Goal: Task Accomplishment & Management: Use online tool/utility

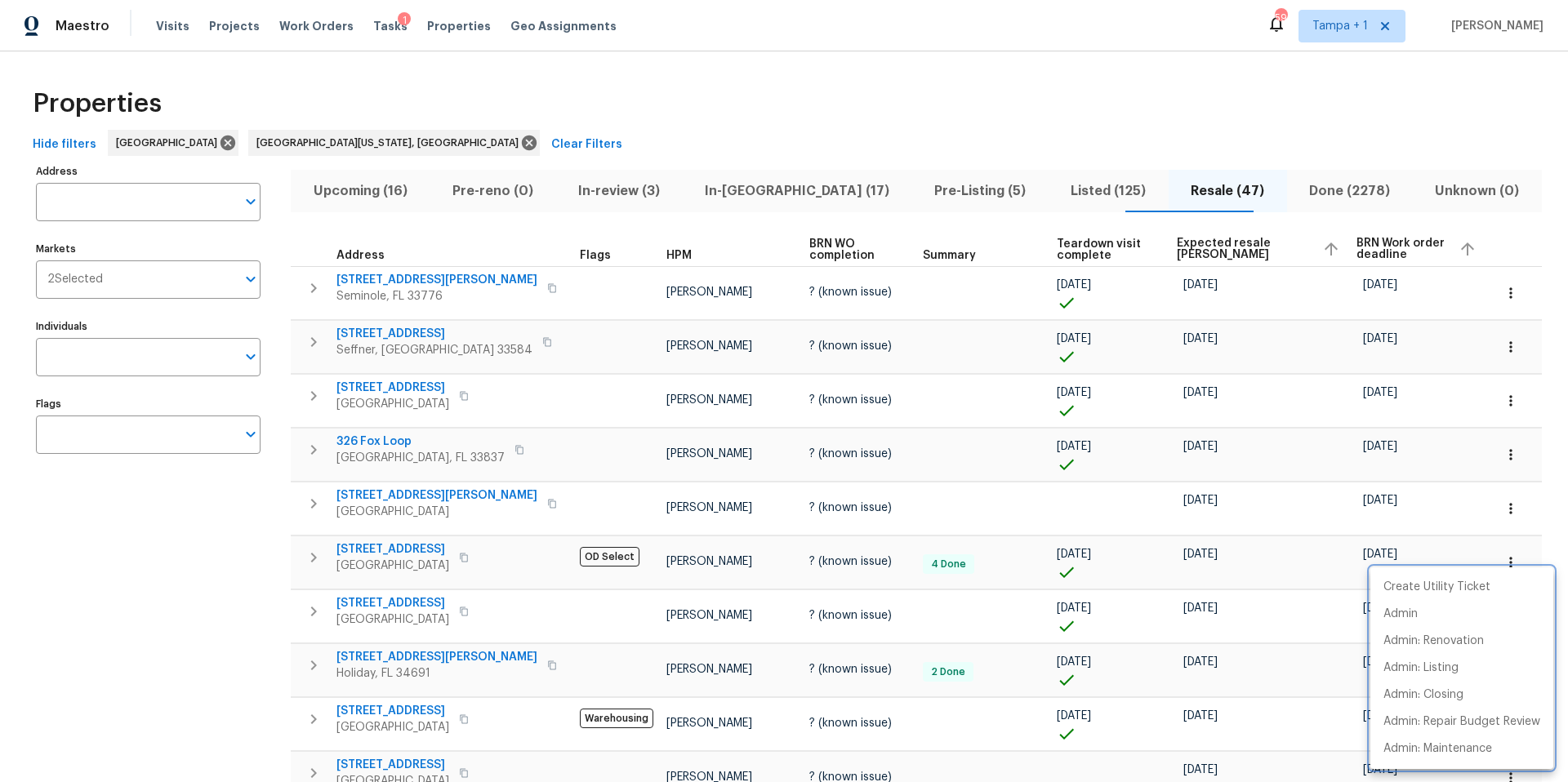
click at [382, 28] on div at bounding box center [784, 391] width 1568 height 782
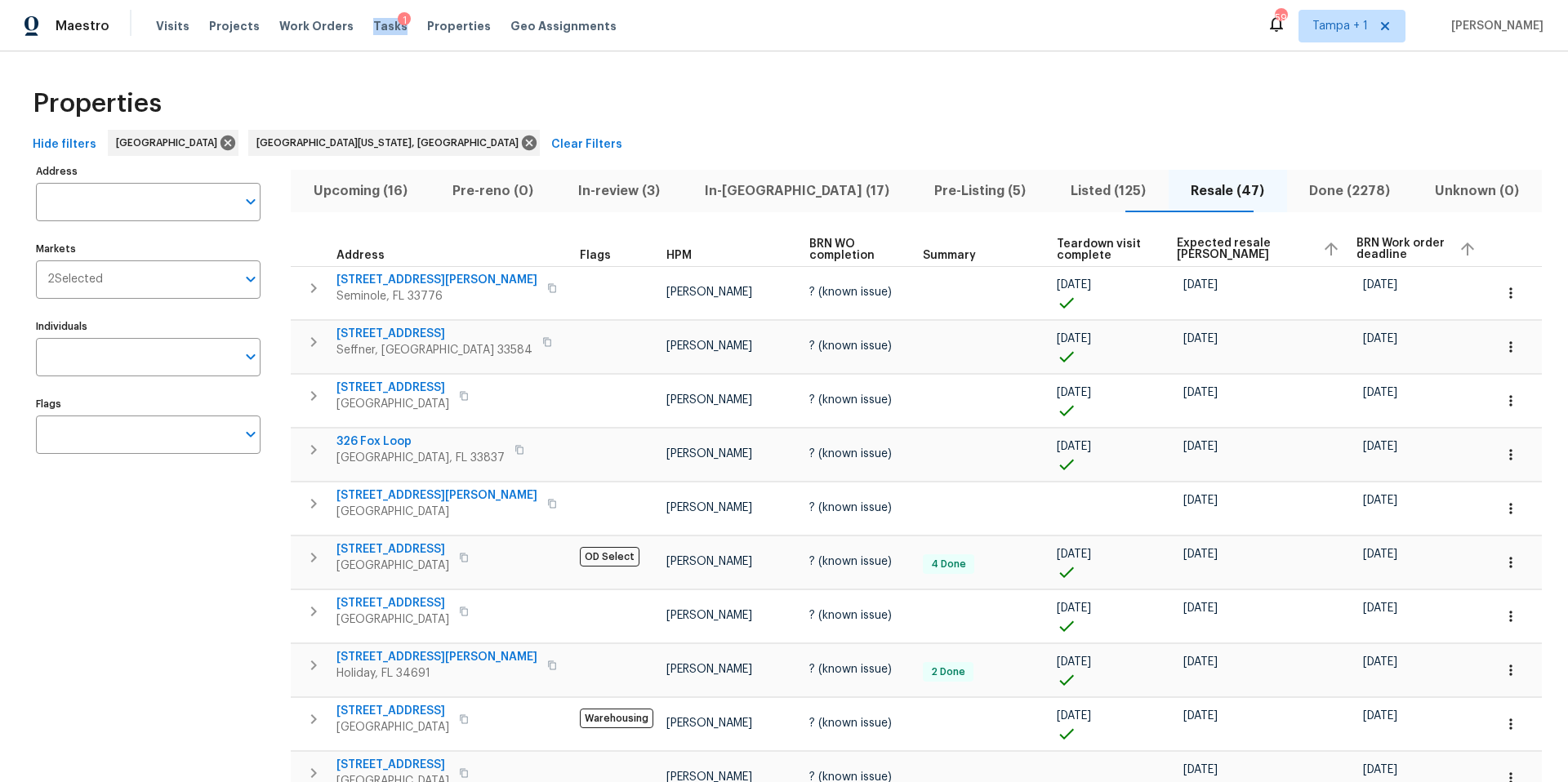
click at [379, 27] on span "Tasks" at bounding box center [390, 25] width 34 height 11
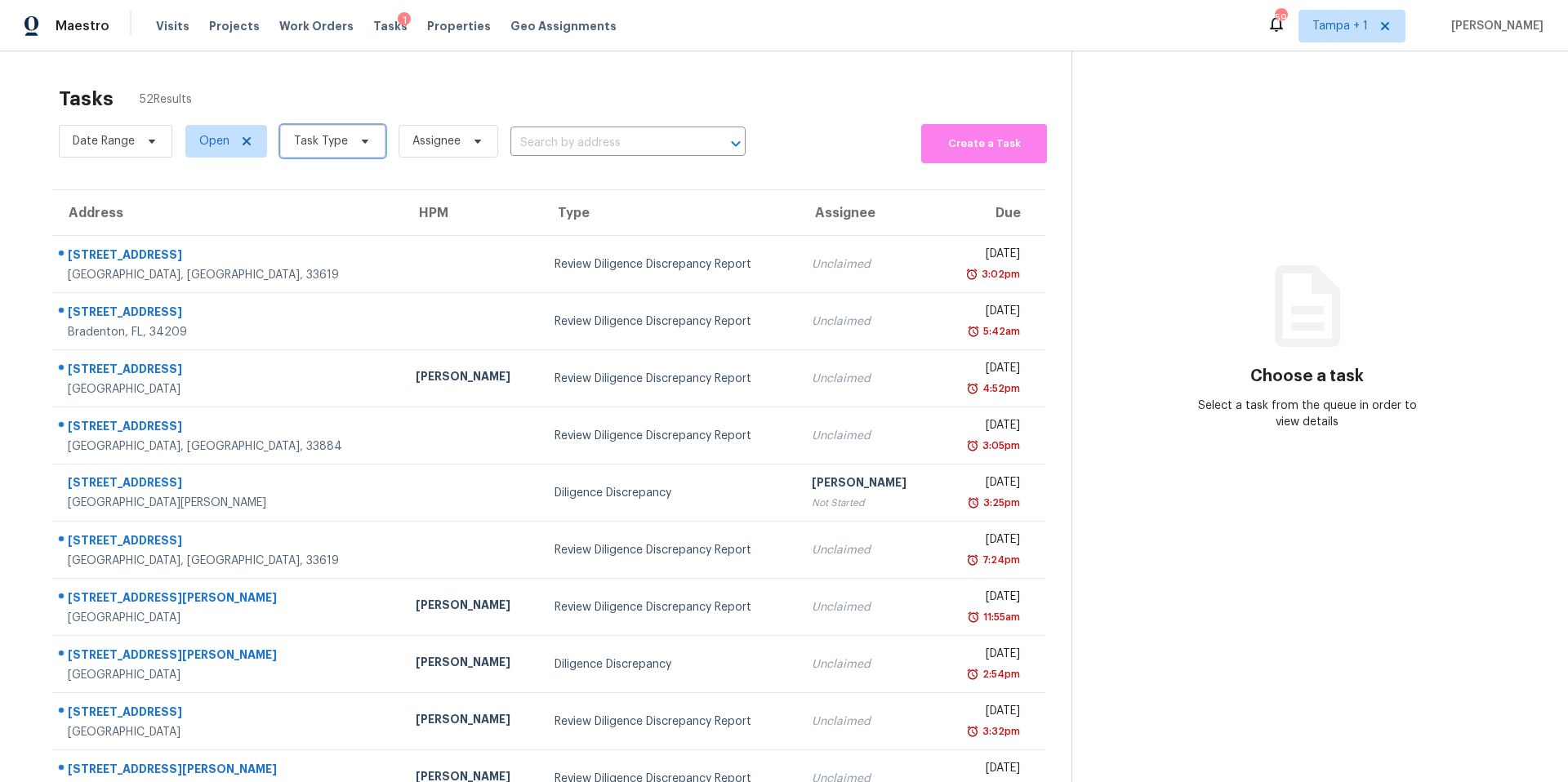
click at [326, 150] on span "Task Type" at bounding box center [332, 142] width 105 height 33
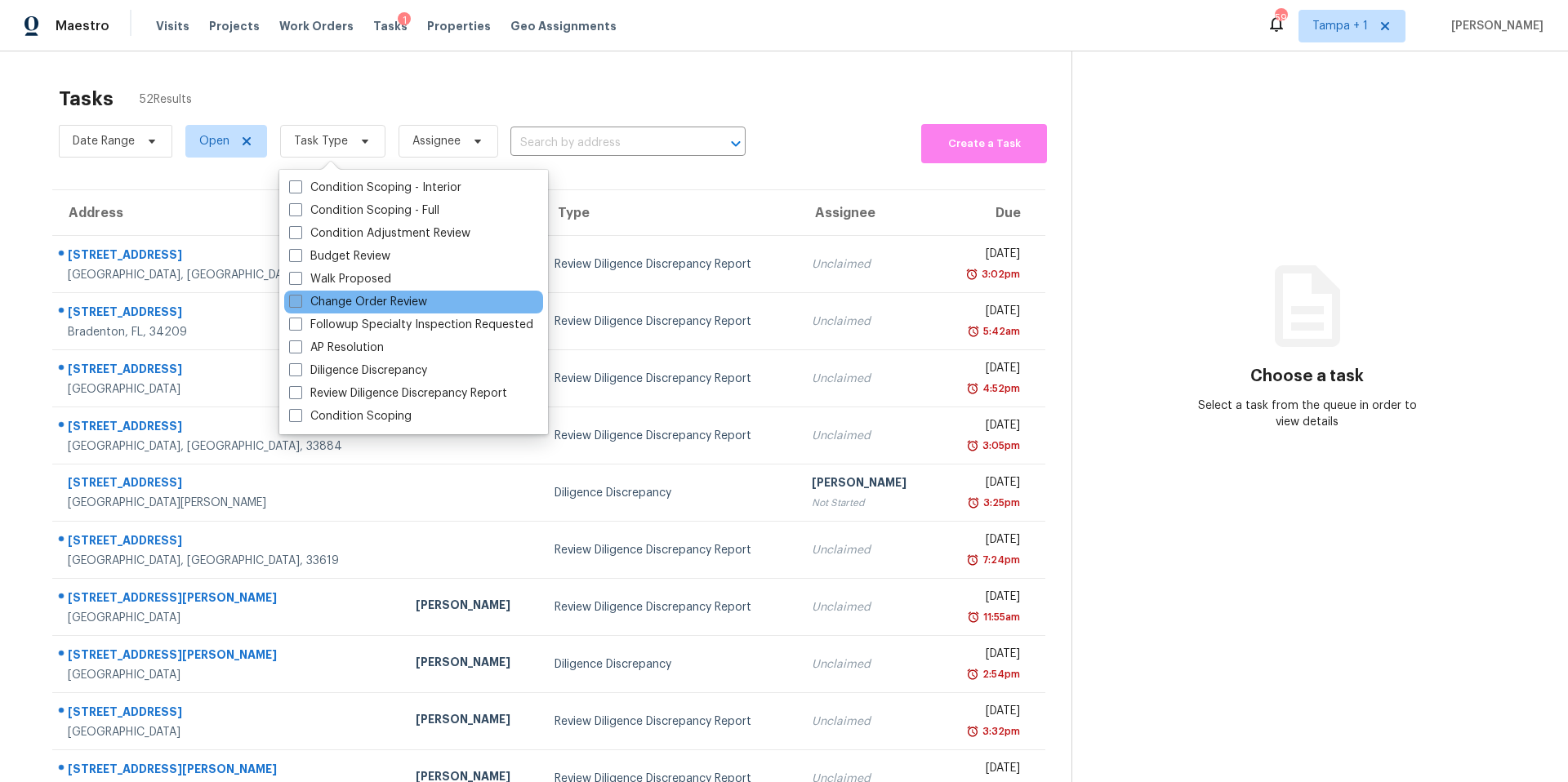
click at [381, 298] on label "Change Order Review" at bounding box center [358, 302] width 138 height 17
click at [300, 298] on input "Change Order Review" at bounding box center [294, 299] width 10 height 10
checkbox input "true"
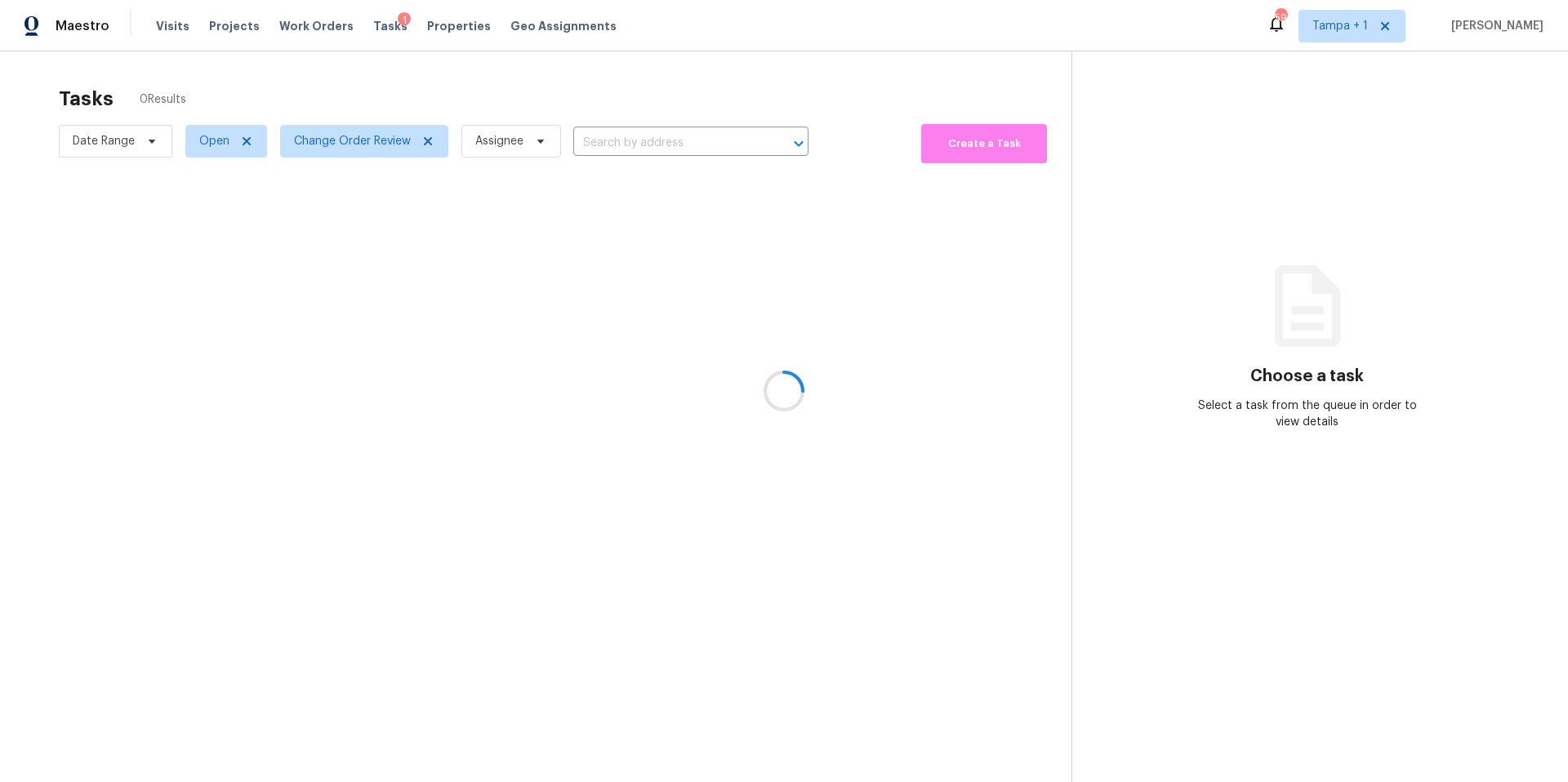
click at [591, 83] on div at bounding box center [784, 391] width 1568 height 782
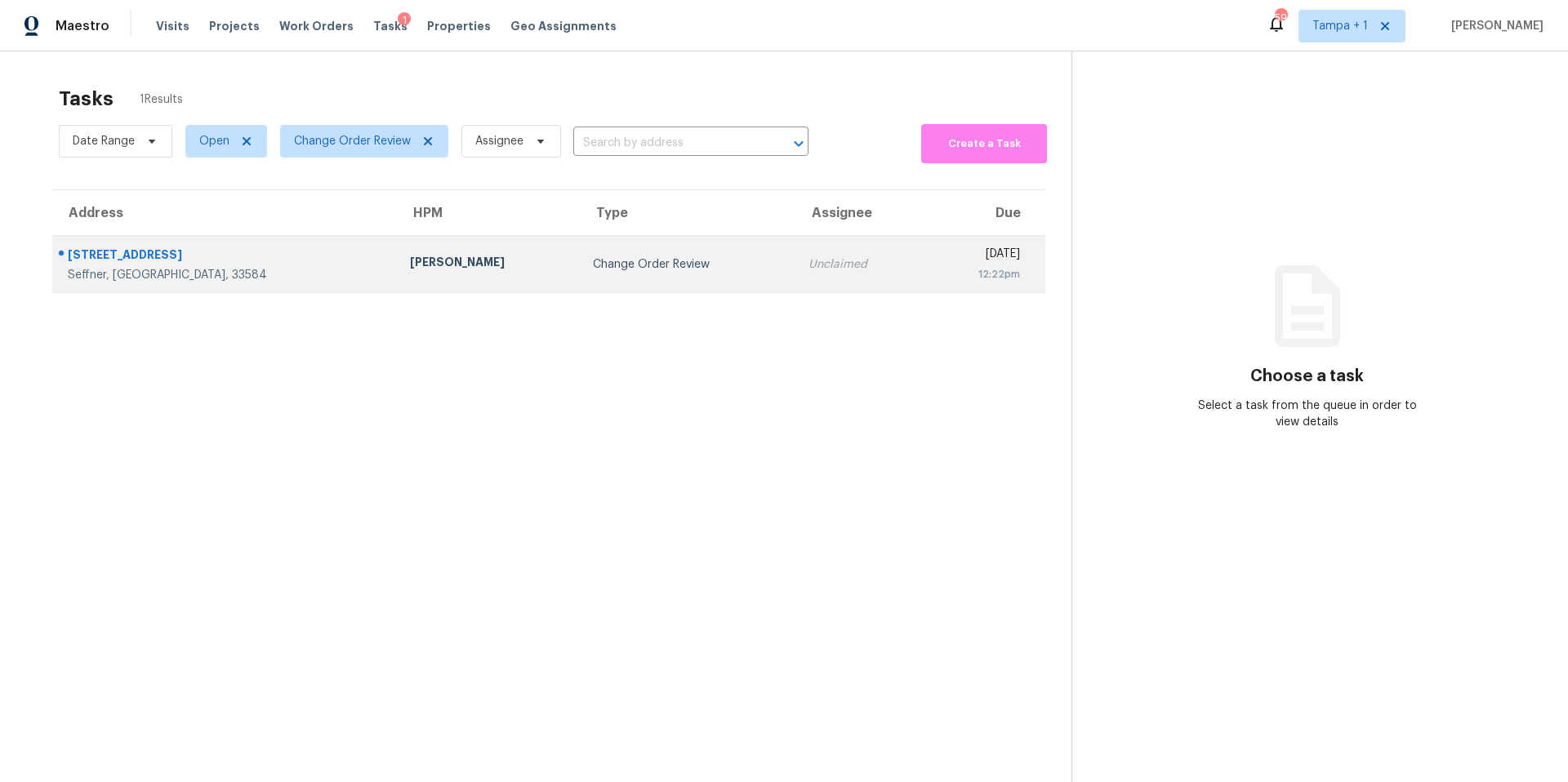
click at [410, 260] on div "[PERSON_NAME]" at bounding box center [488, 263] width 156 height 20
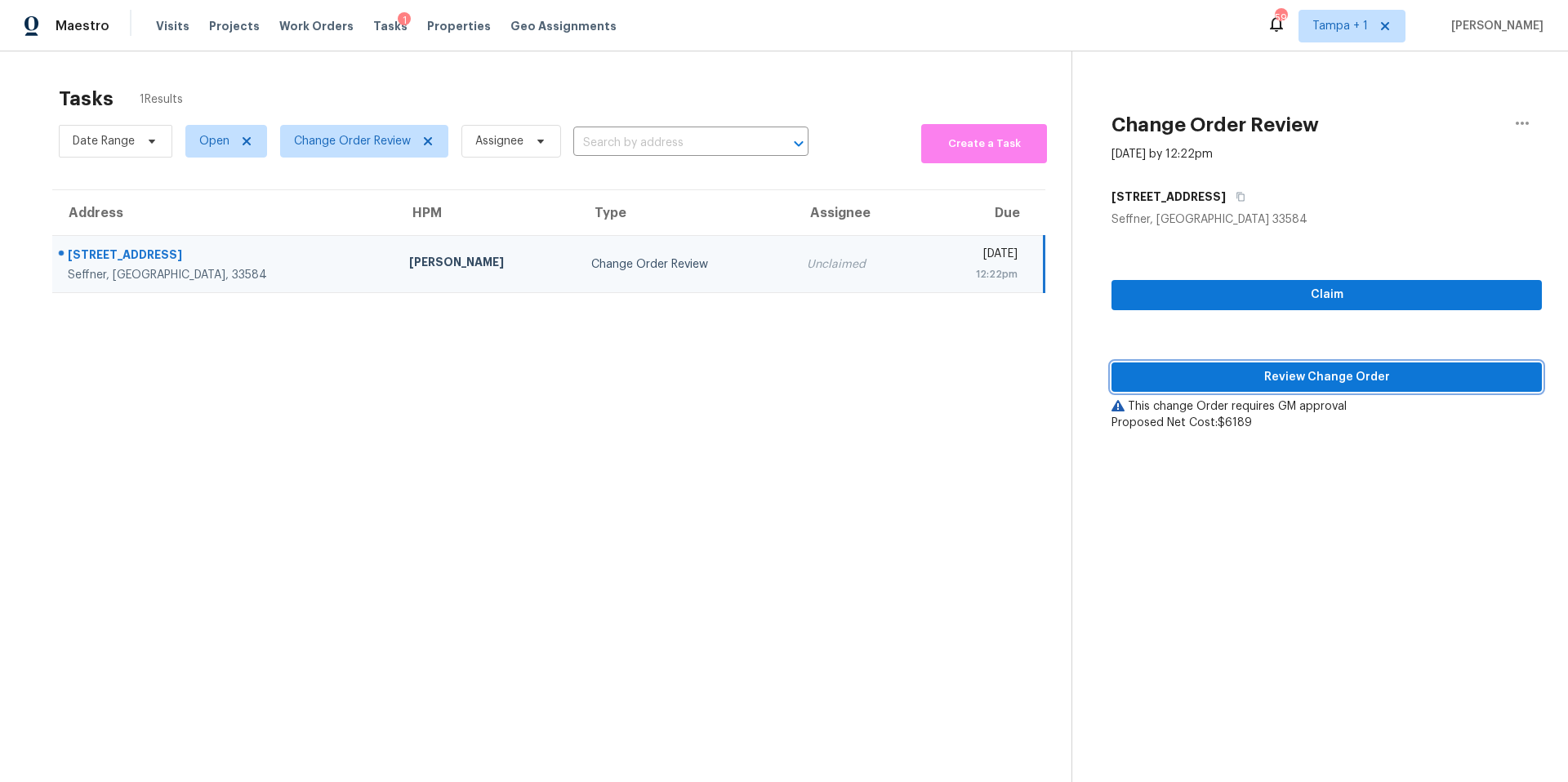
click at [1179, 376] on span "Review Change Order" at bounding box center [1326, 377] width 404 height 20
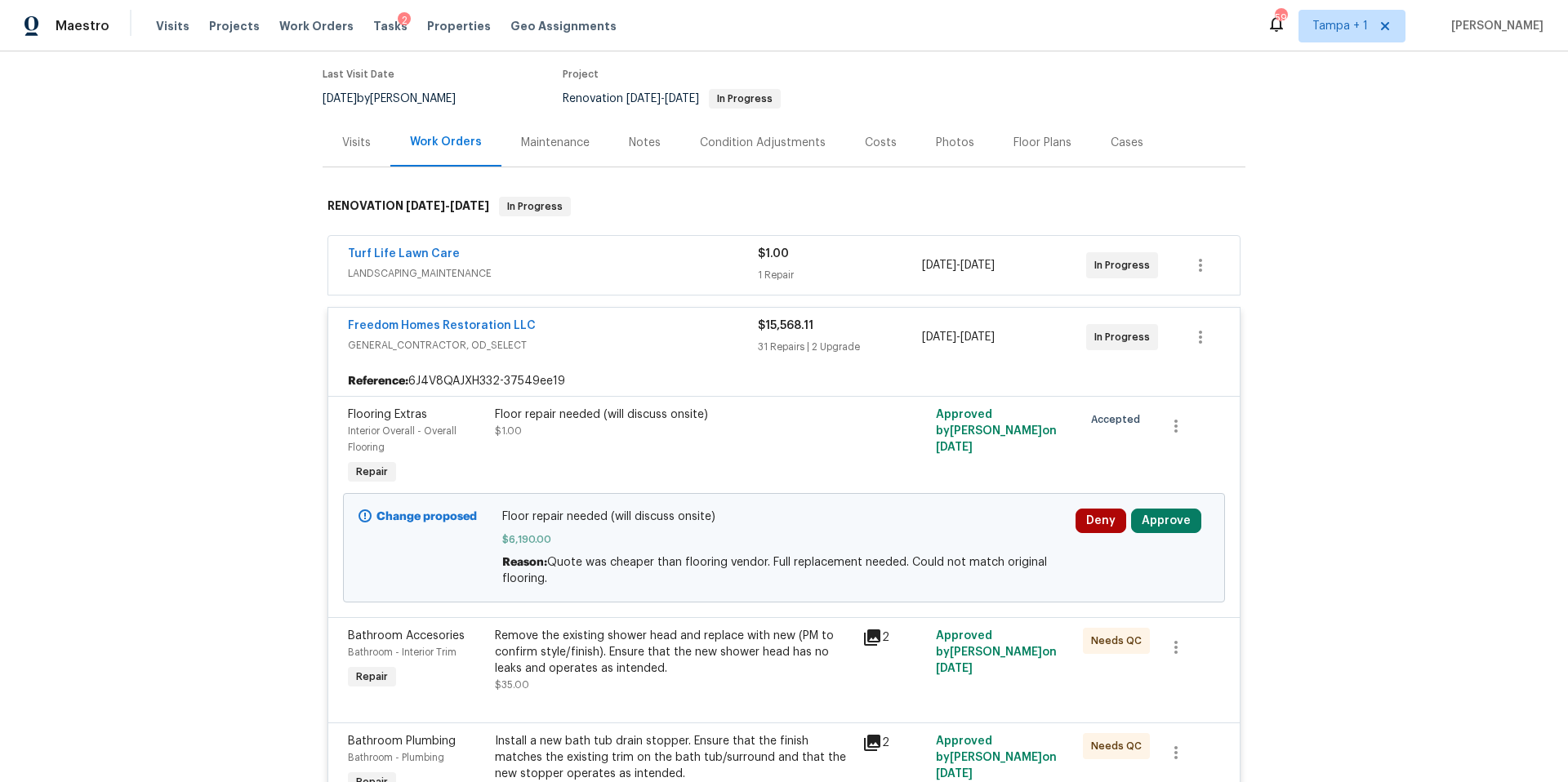
scroll to position [294, 0]
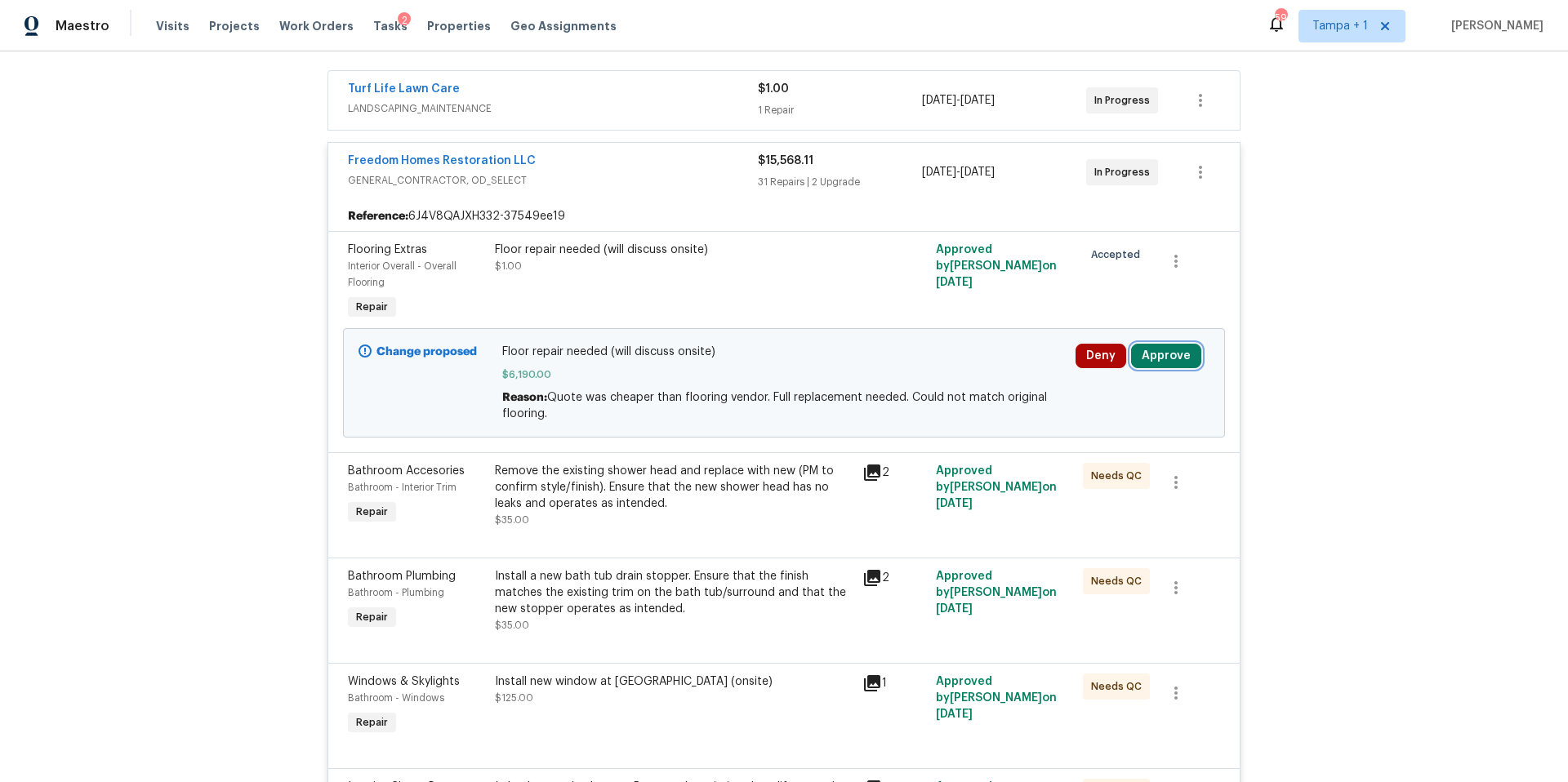
click at [1141, 359] on button "Approve" at bounding box center [1166, 356] width 70 height 24
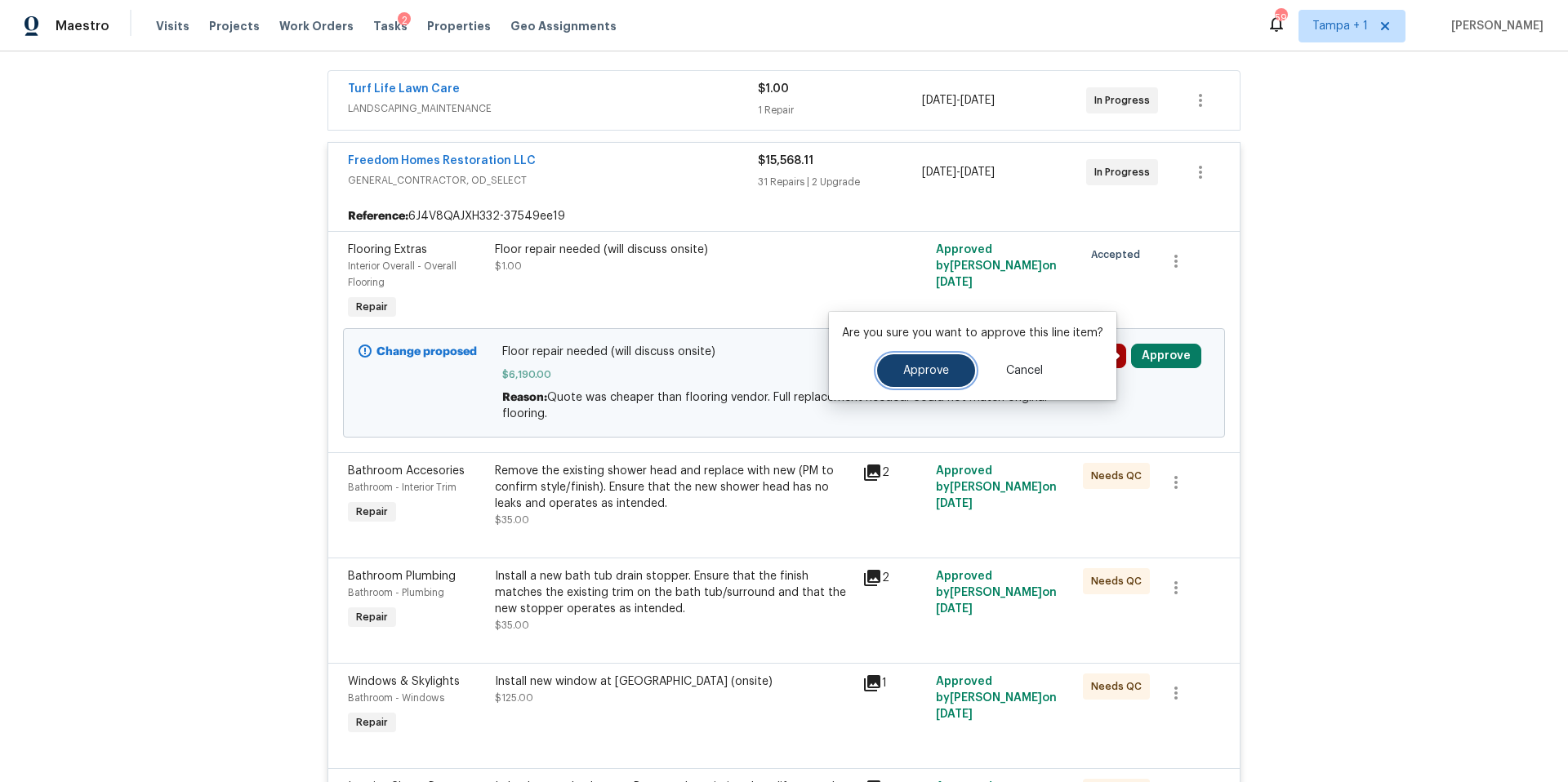
click at [936, 385] on button "Approve" at bounding box center [925, 371] width 98 height 33
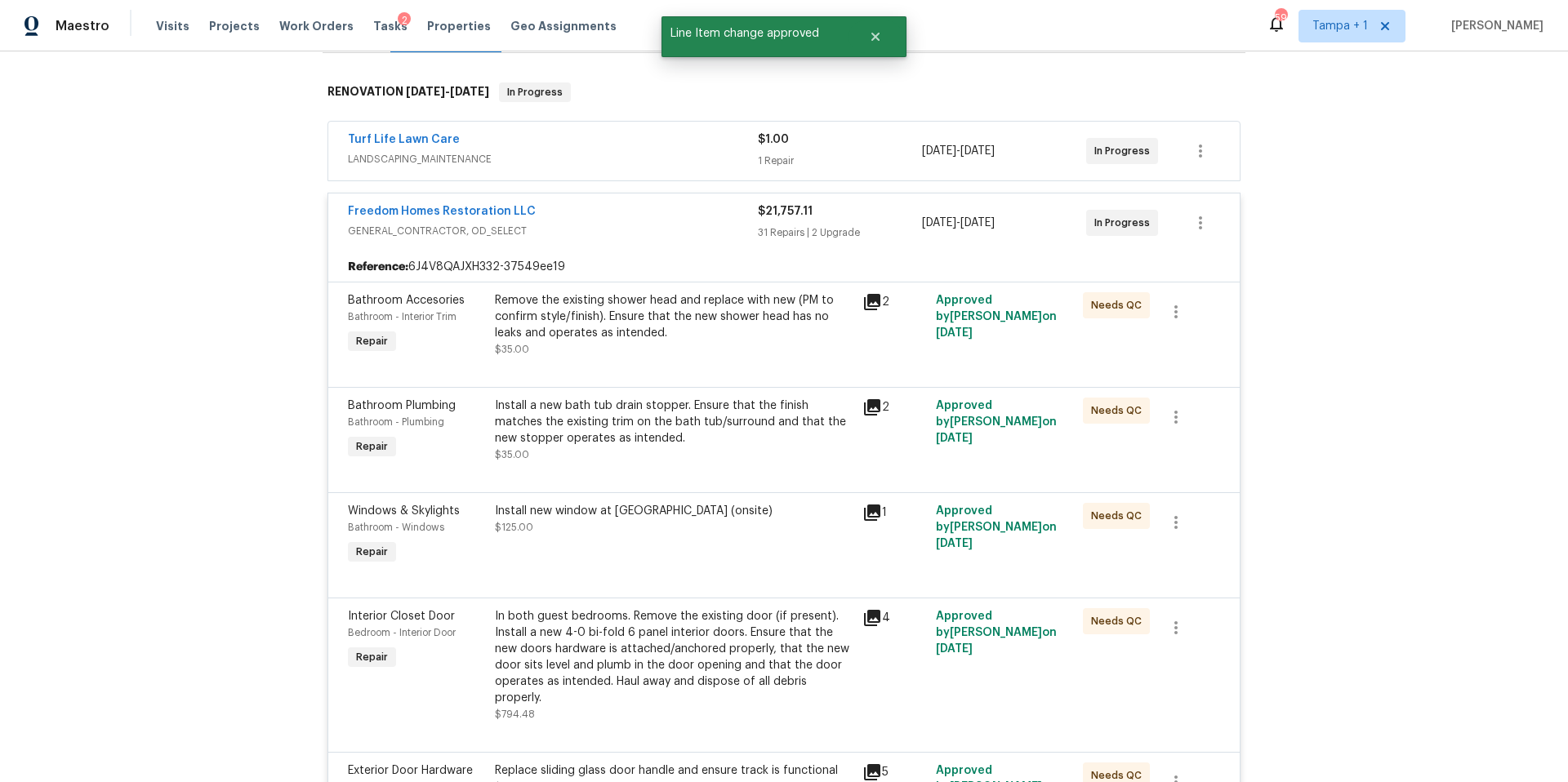
scroll to position [0, 0]
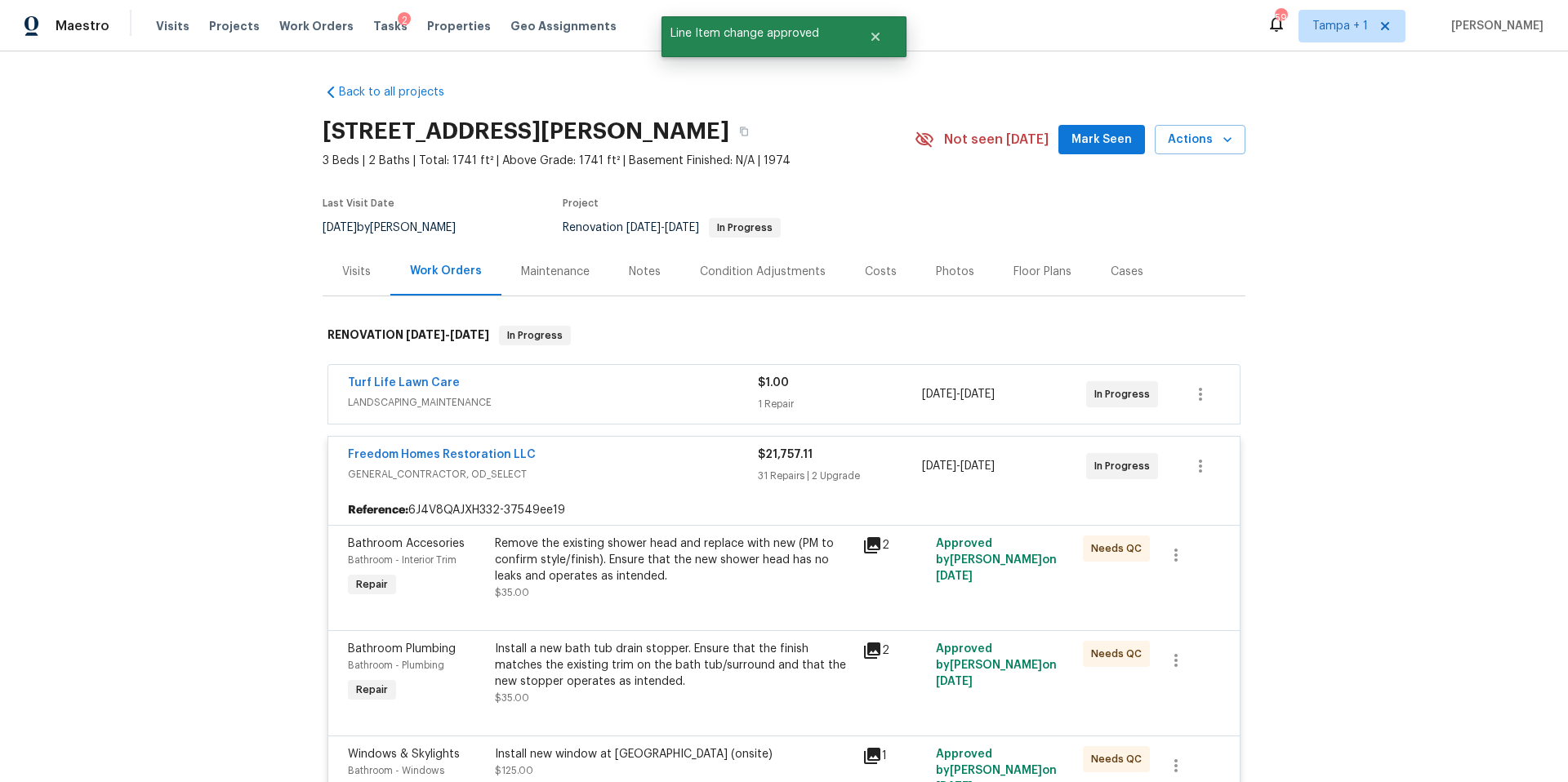
click at [872, 275] on div "Costs" at bounding box center [880, 272] width 32 height 17
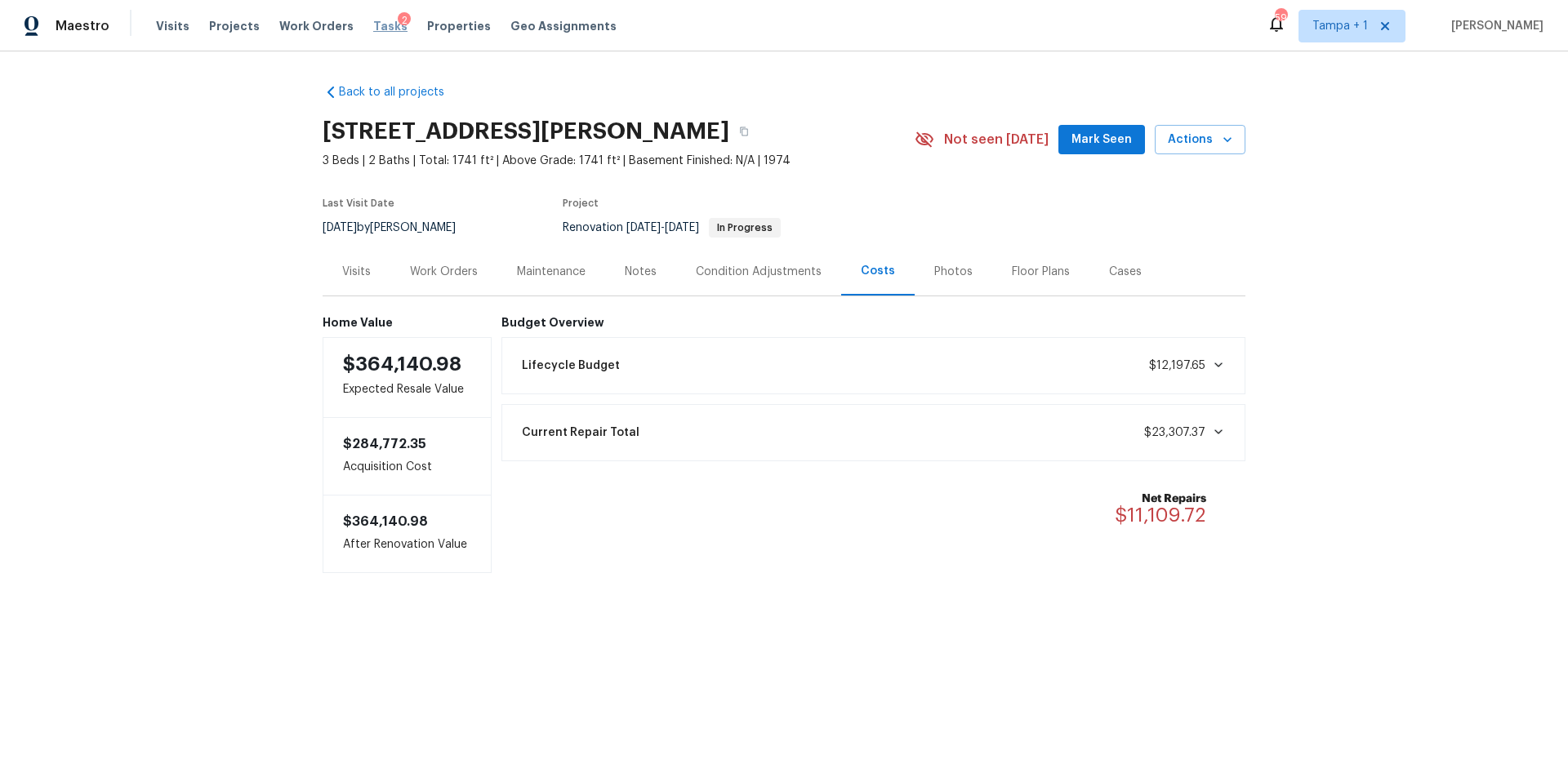
click at [374, 25] on span "Tasks" at bounding box center [390, 25] width 34 height 11
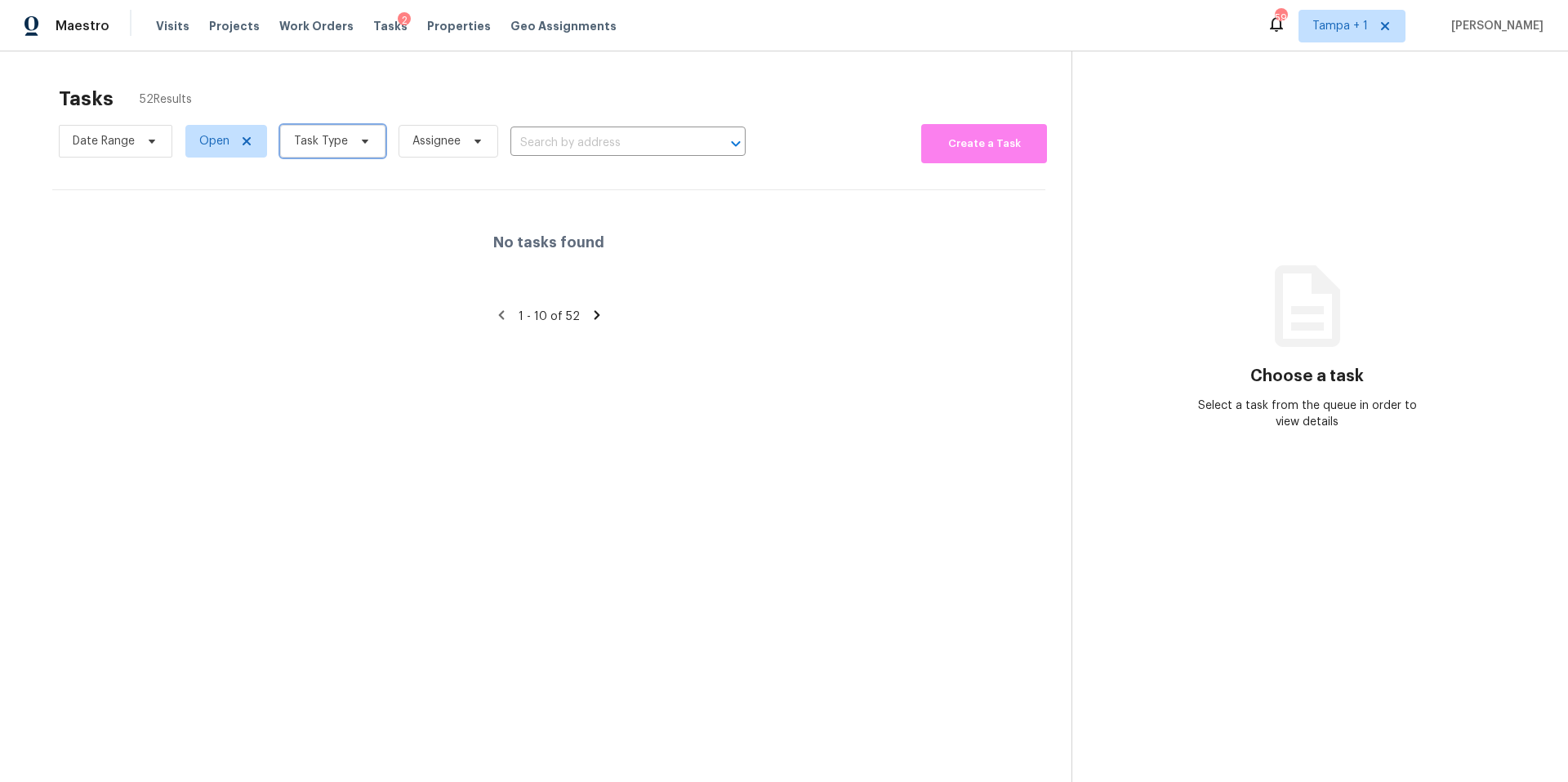
click at [318, 142] on span "Task Type" at bounding box center [321, 141] width 54 height 17
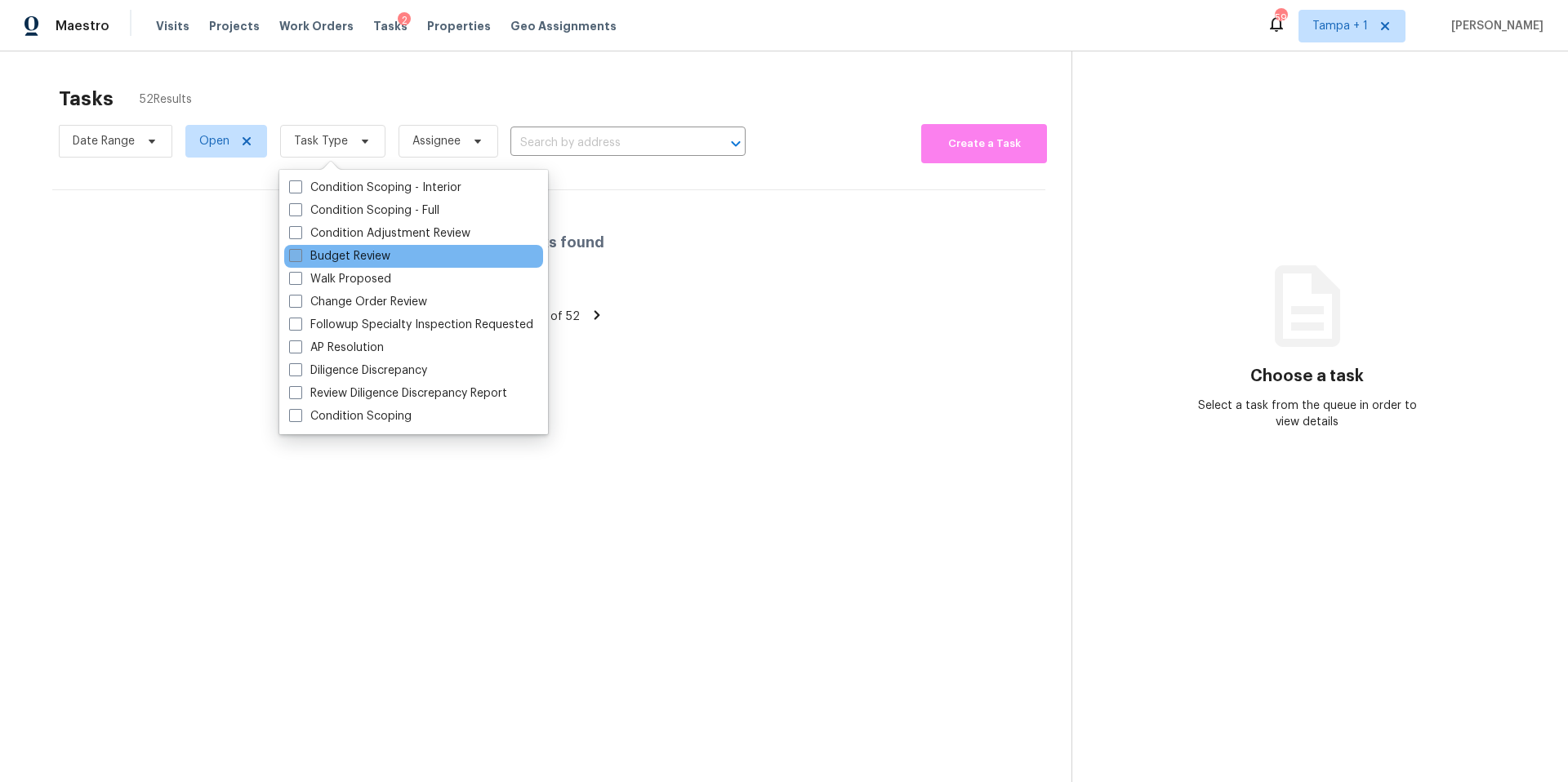
click at [320, 251] on label "Budget Review" at bounding box center [340, 256] width 102 height 17
click at [300, 251] on input "Budget Review" at bounding box center [294, 254] width 10 height 10
checkbox input "true"
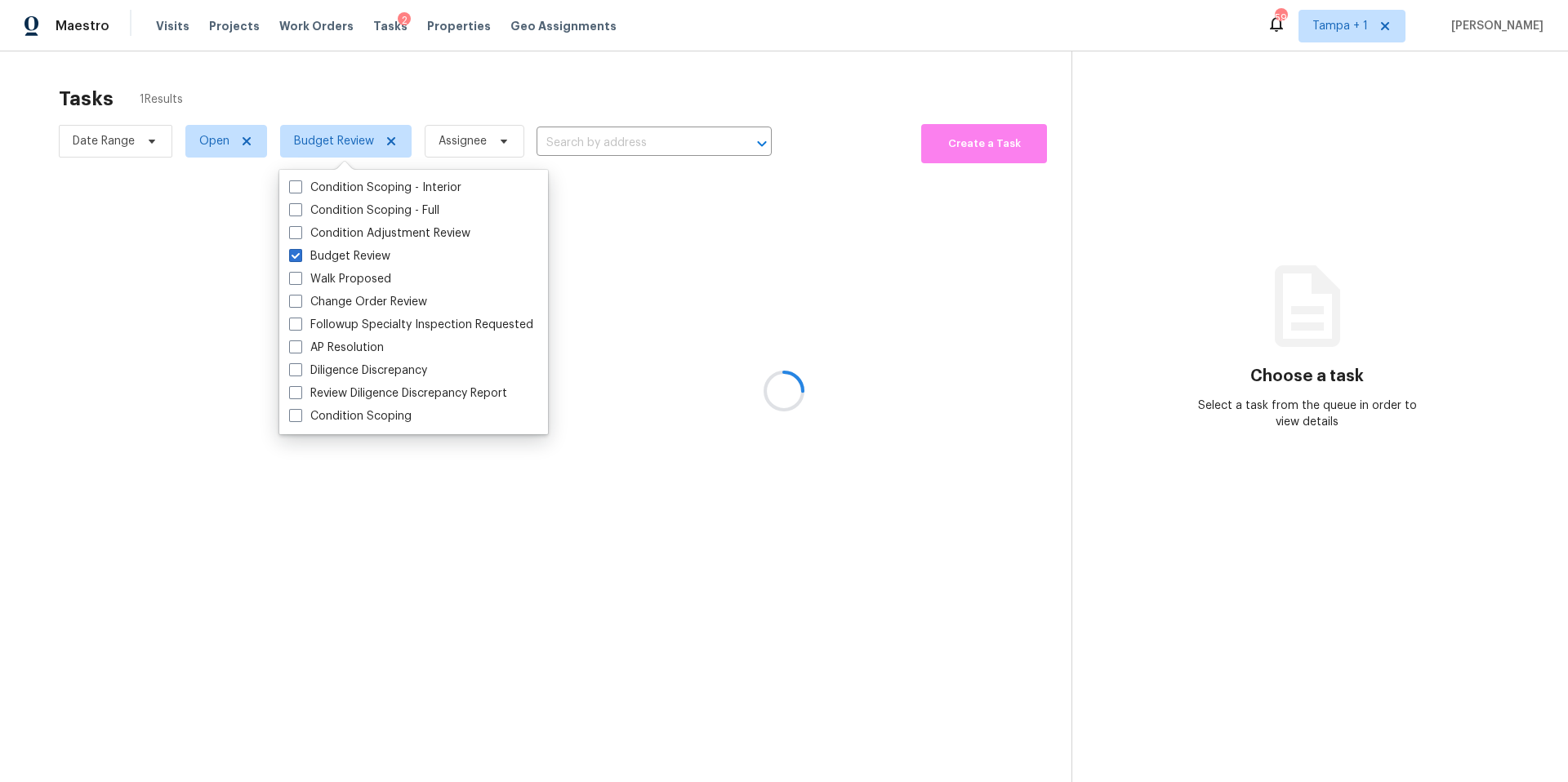
click at [546, 56] on div at bounding box center [784, 391] width 1568 height 782
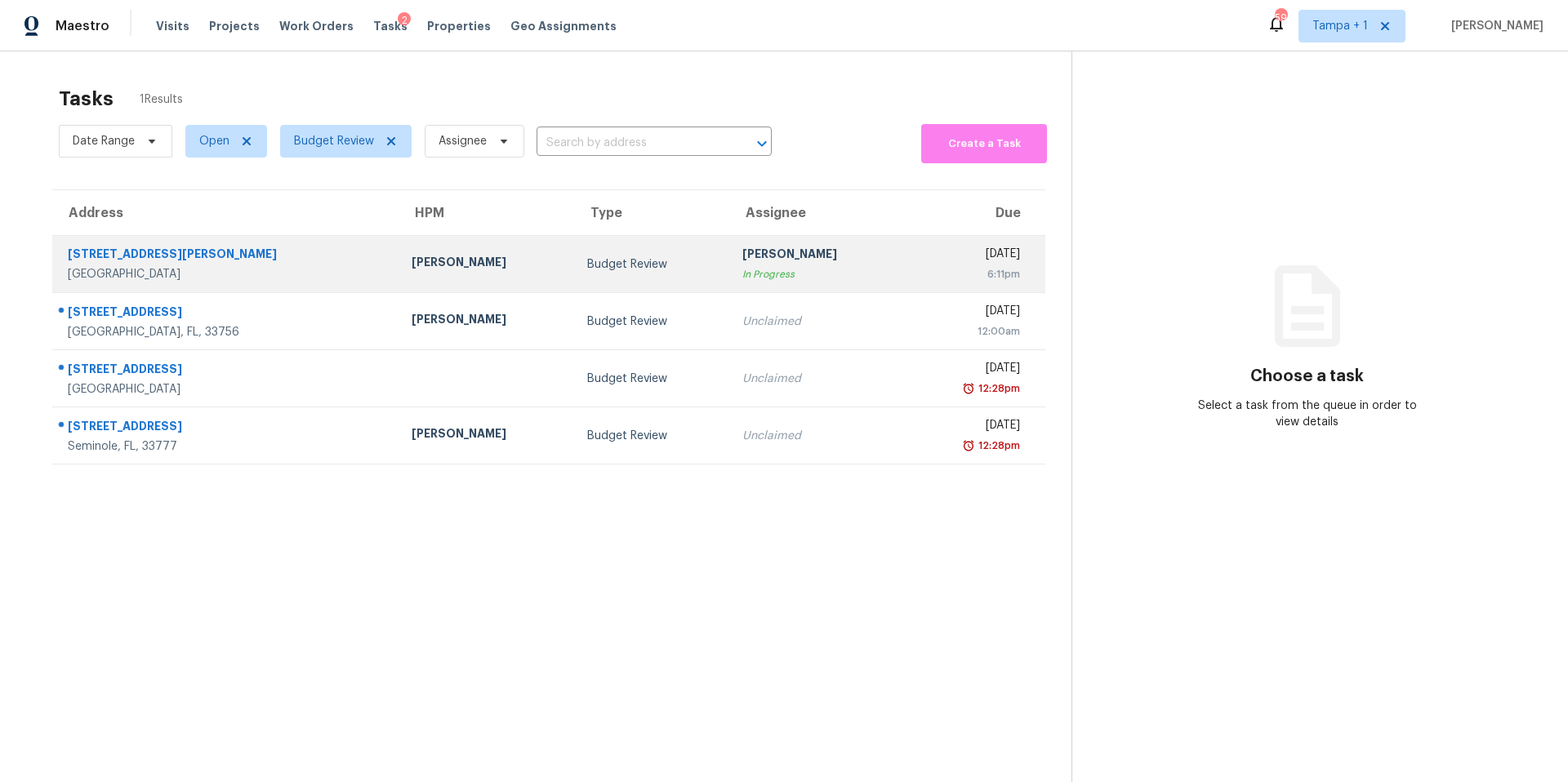
click at [313, 259] on div "[STREET_ADDRESS][PERSON_NAME]" at bounding box center [227, 255] width 318 height 20
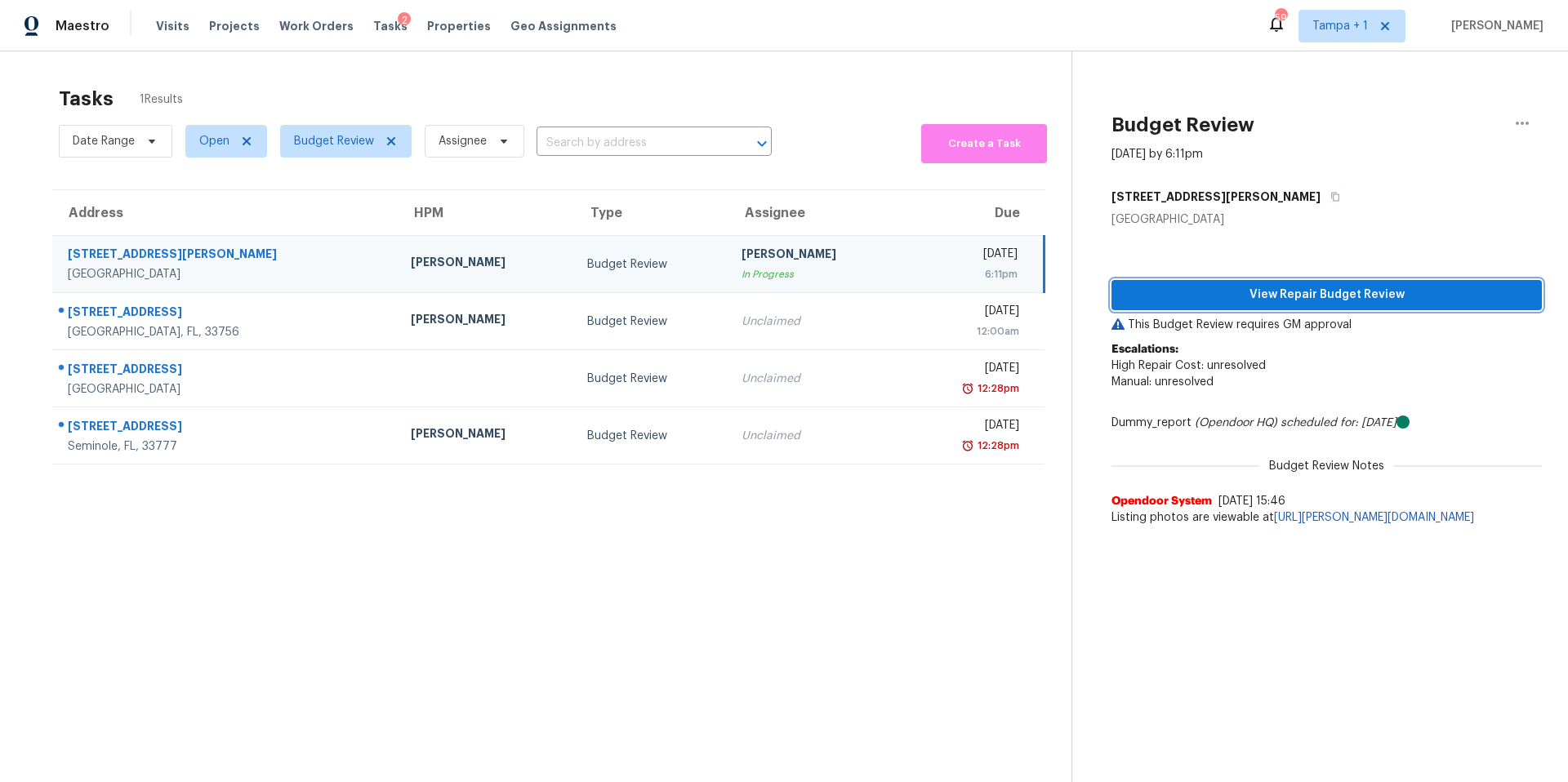
click at [1181, 290] on span "View Repair Budget Review" at bounding box center [1326, 295] width 404 height 20
click at [1521, 120] on button "button" at bounding box center [1521, 123] width 39 height 39
click at [1452, 133] on div "Unclaim this task" at bounding box center [1416, 126] width 128 height 17
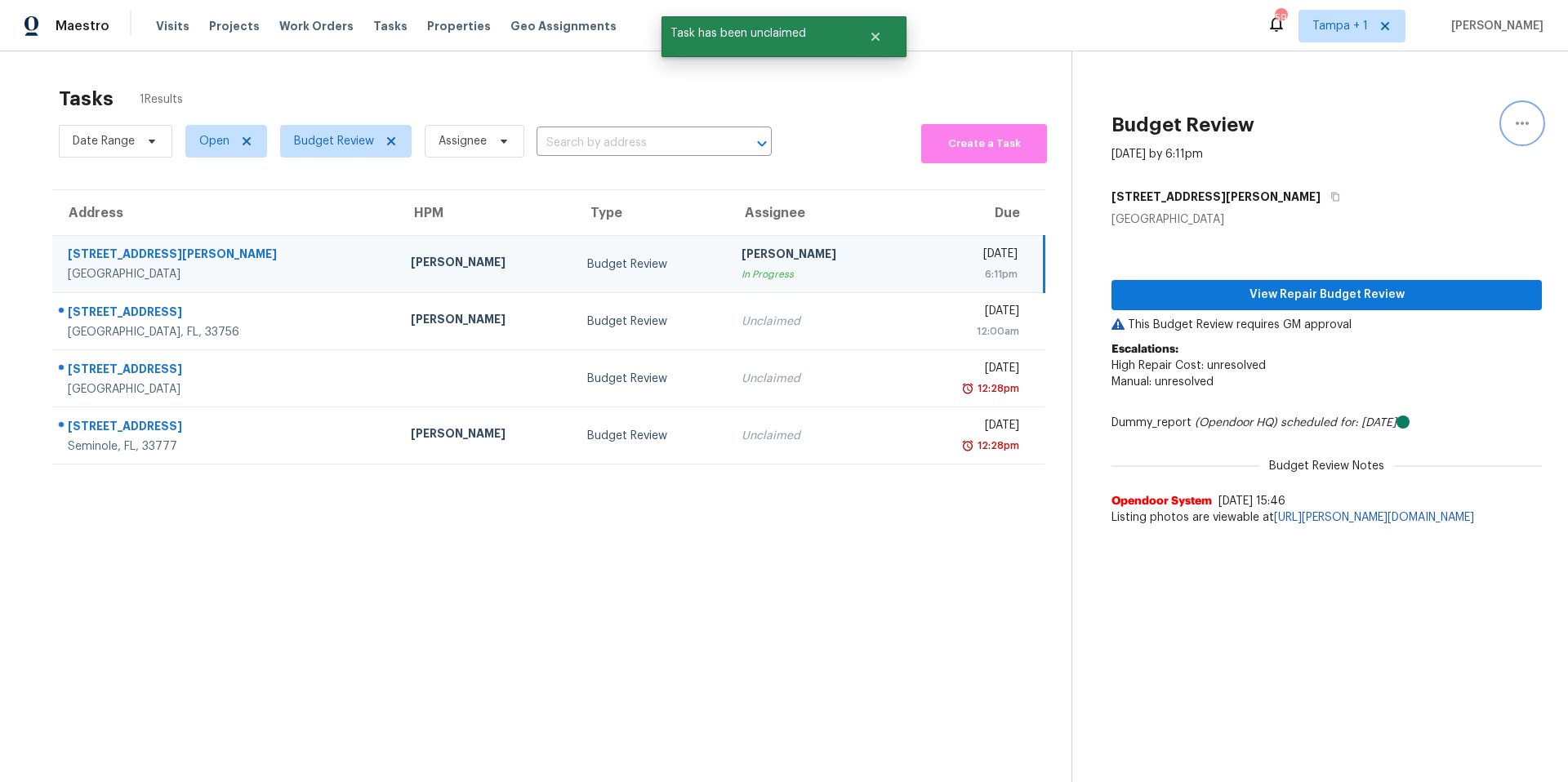
click at [1512, 129] on icon "button" at bounding box center [1522, 123] width 20 height 20
click at [1413, 109] on div "Cancel this task" at bounding box center [1416, 102] width 128 height 17
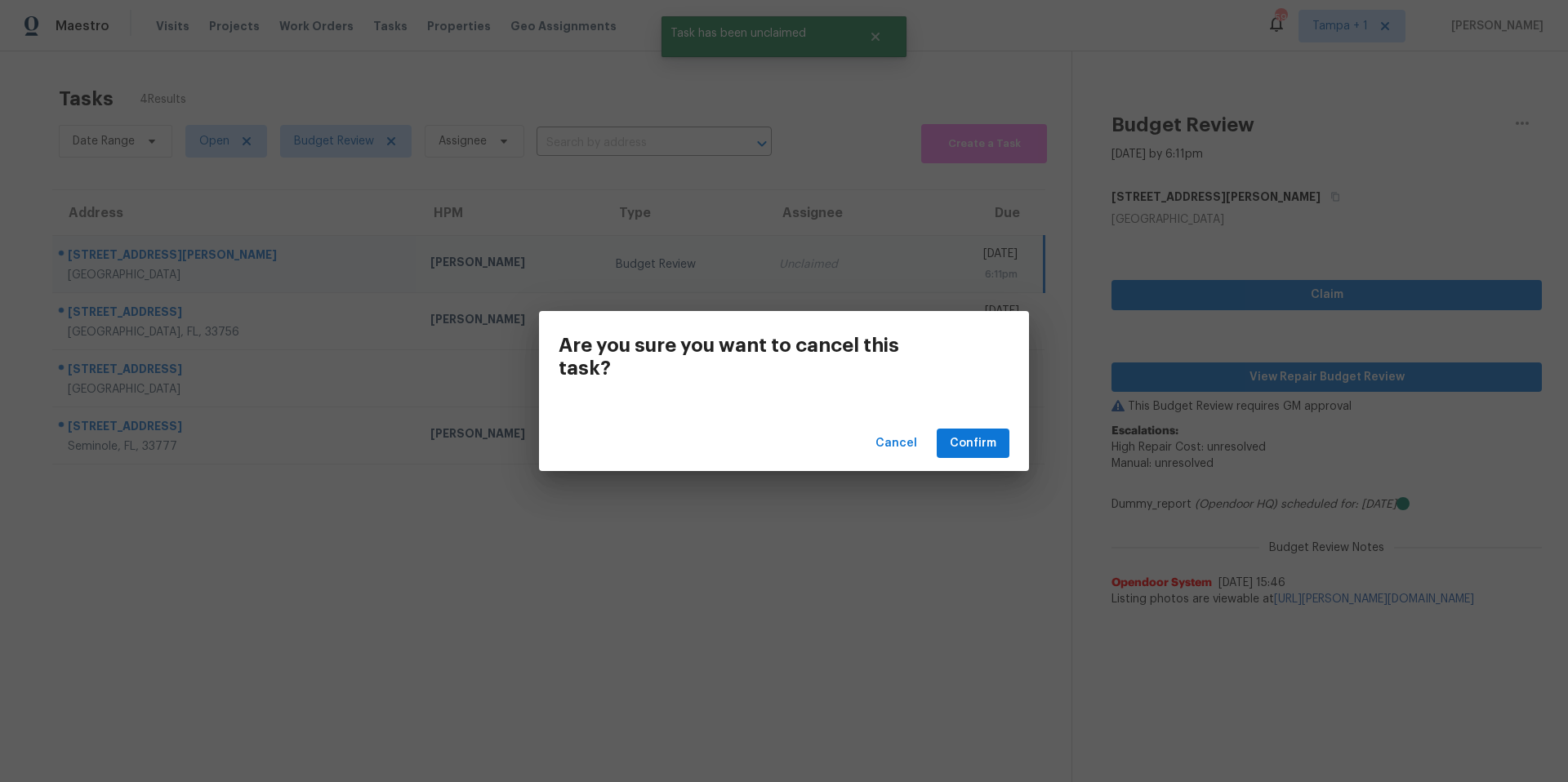
click at [971, 470] on div "Cancel Confirm" at bounding box center [784, 443] width 490 height 56
drag, startPoint x: 963, startPoint y: 447, endPoint x: 948, endPoint y: 447, distance: 15.0
click at [964, 447] on span "Confirm" at bounding box center [973, 443] width 47 height 20
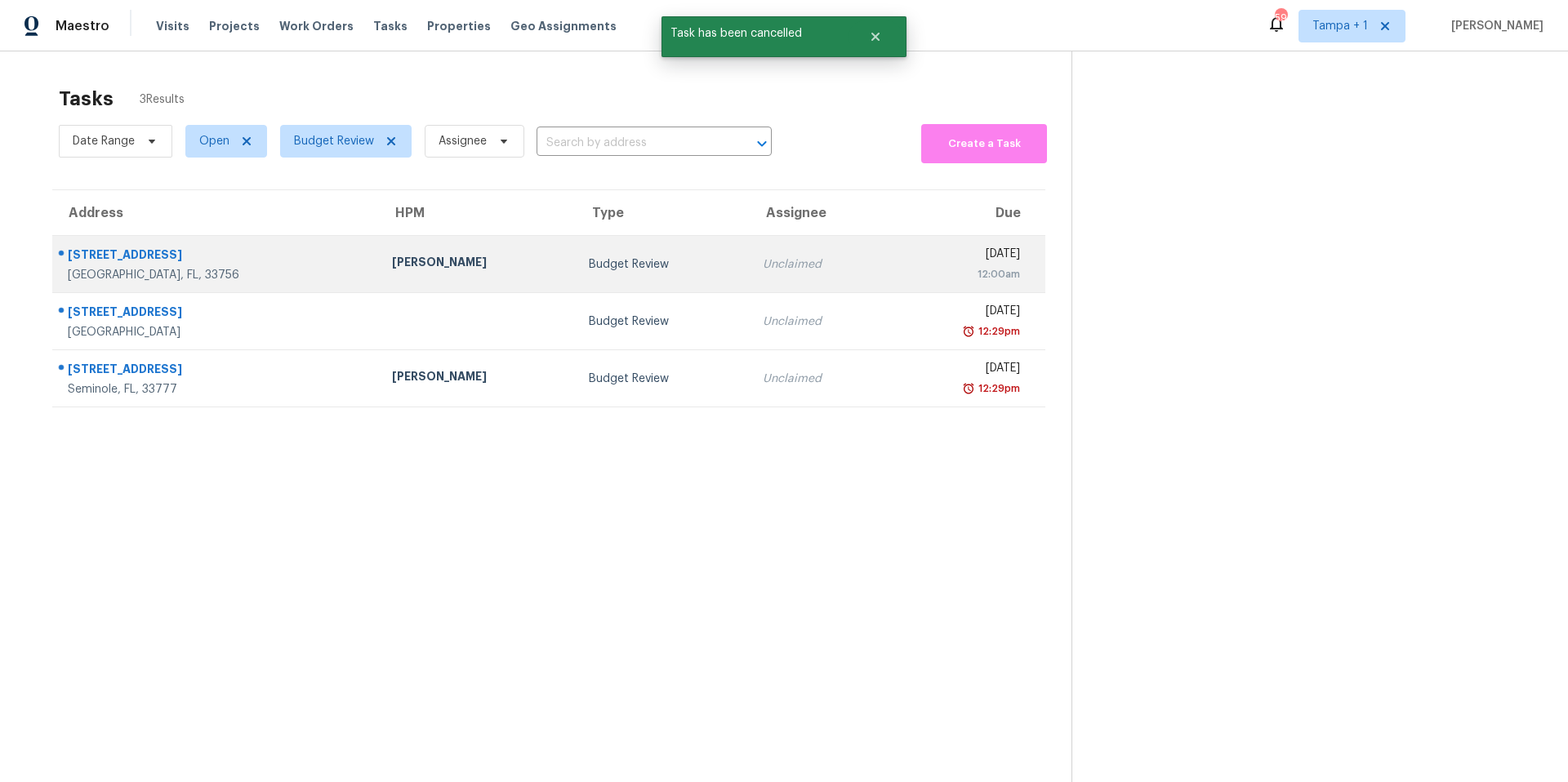
click at [576, 278] on td "Budget Review" at bounding box center [662, 265] width 173 height 57
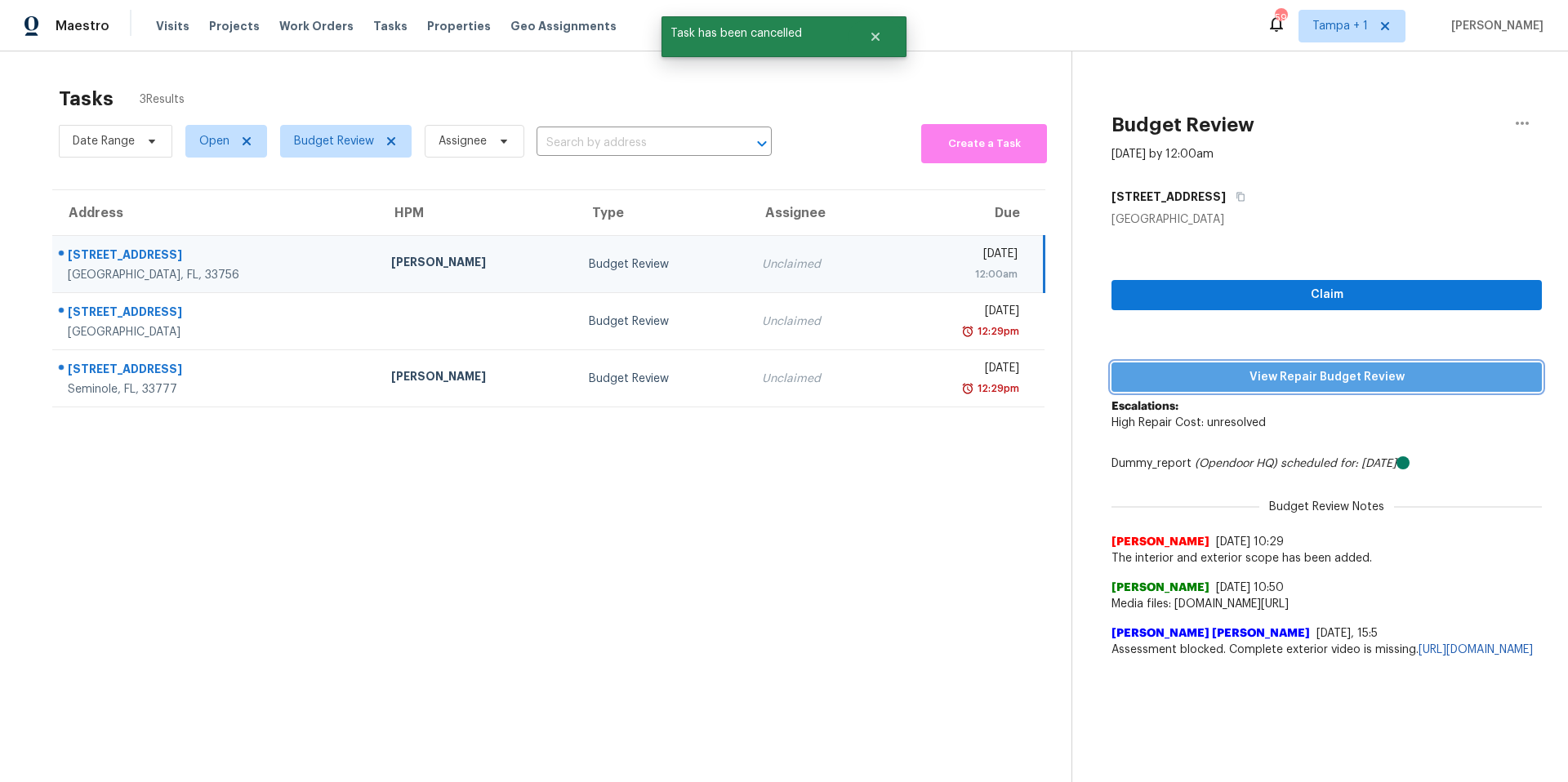
click at [1216, 388] on button "View Repair Budget Review" at bounding box center [1326, 377] width 430 height 30
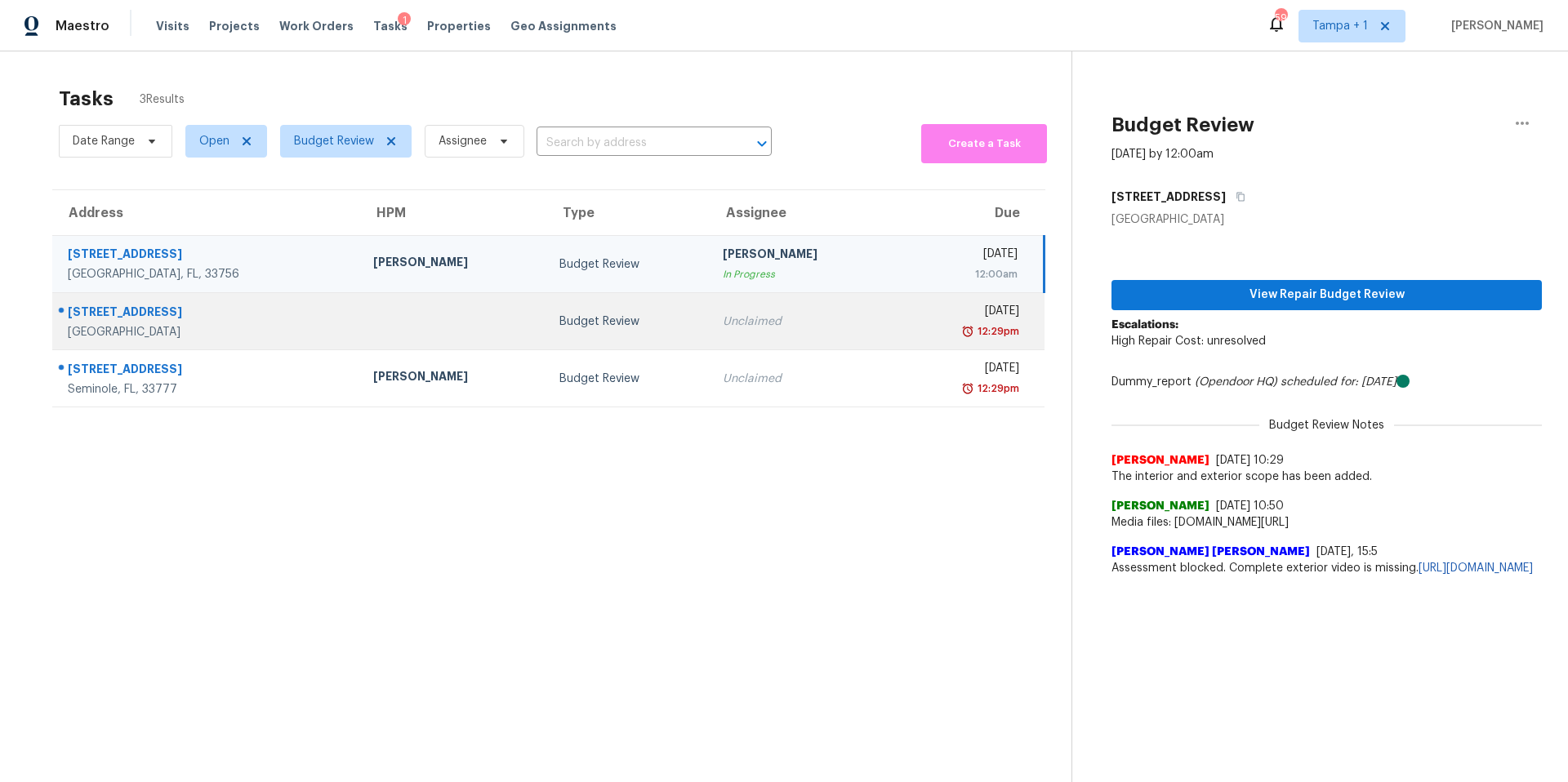
click at [596, 332] on td "Budget Review" at bounding box center [628, 321] width 163 height 57
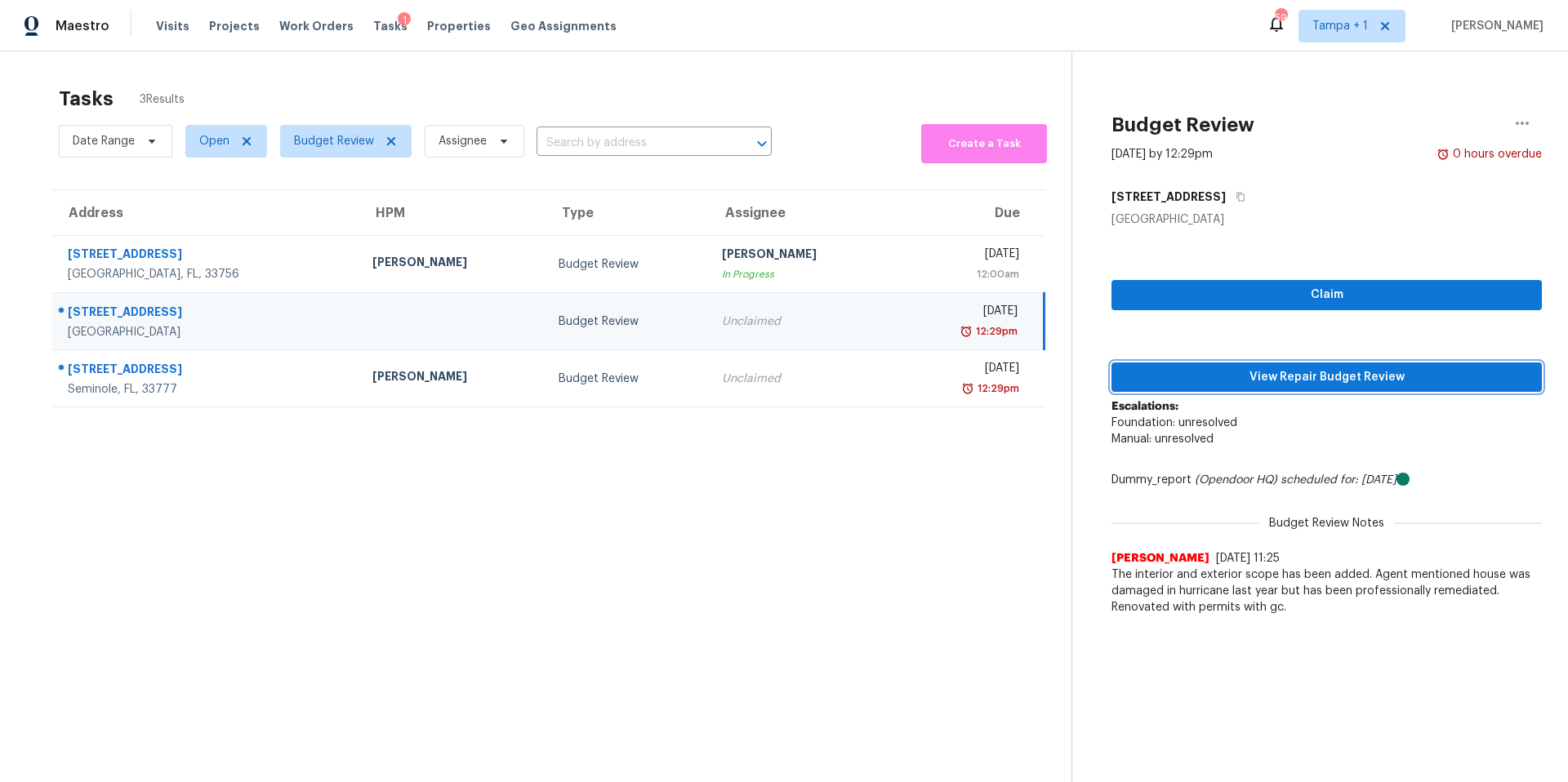
click at [1237, 381] on span "View Repair Budget Review" at bounding box center [1326, 377] width 404 height 20
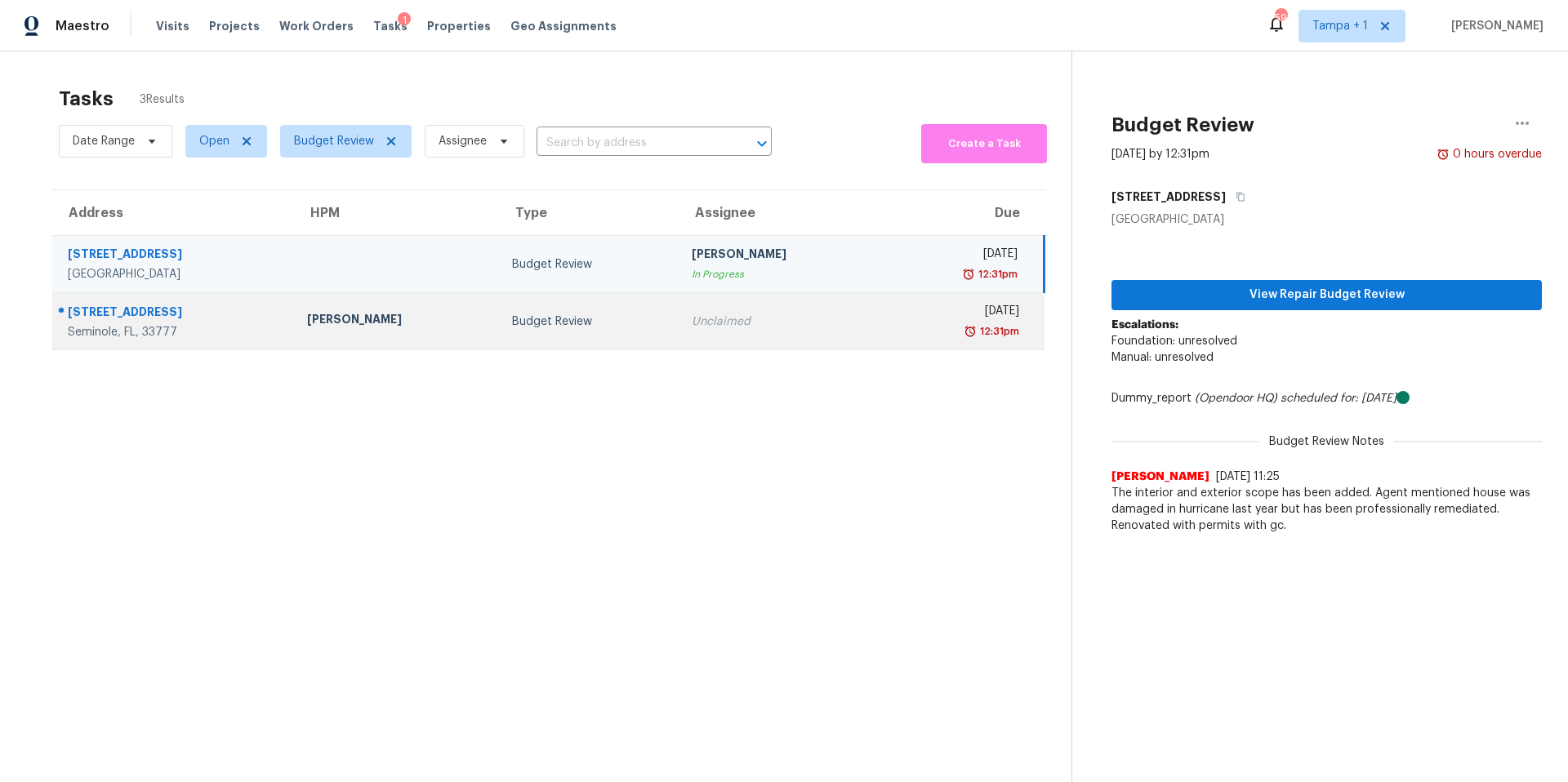
click at [648, 328] on td "Budget Review" at bounding box center [588, 321] width 180 height 57
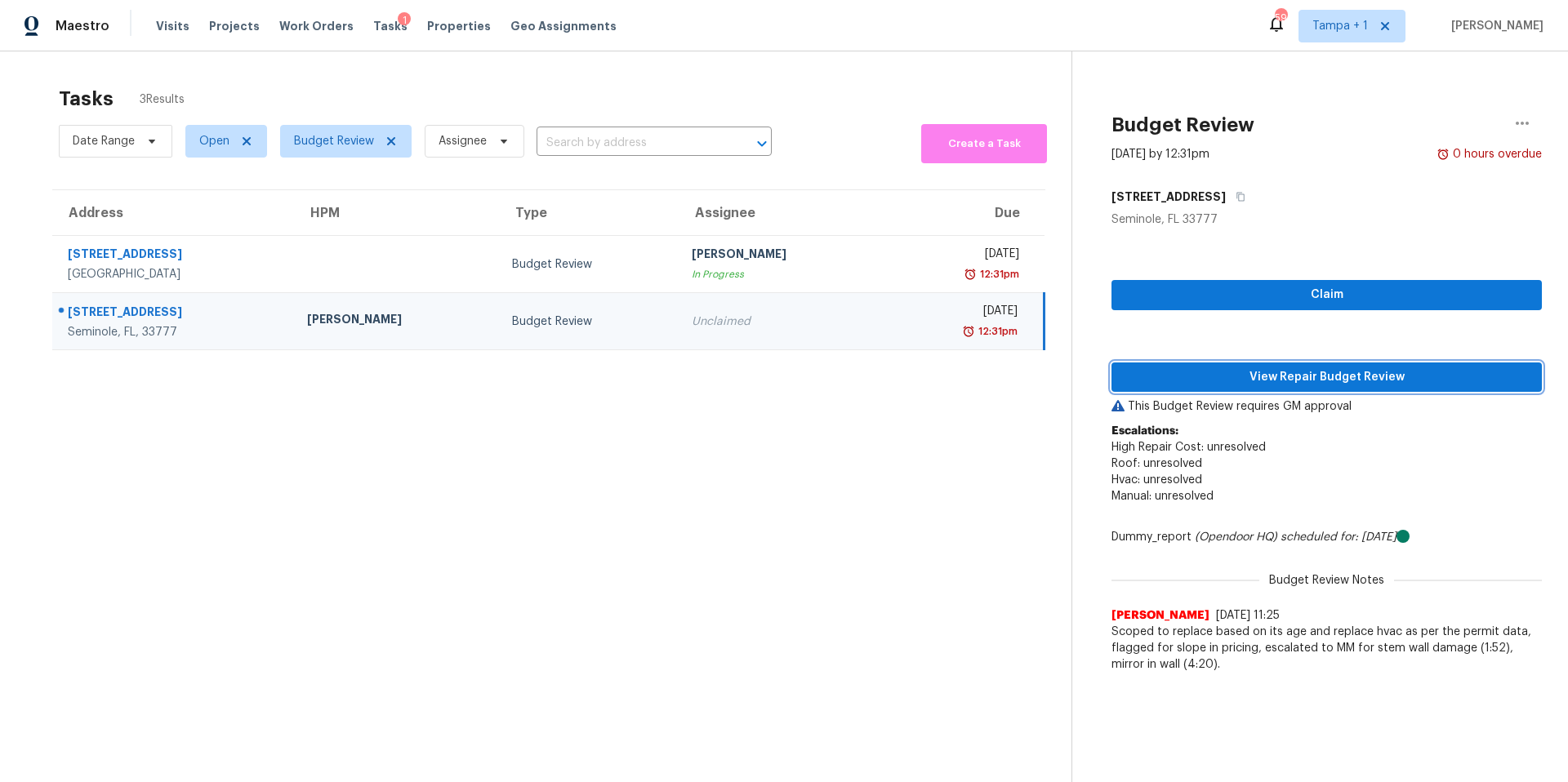
click at [1267, 370] on span "View Repair Budget Review" at bounding box center [1326, 377] width 404 height 20
